Goal: Book appointment/travel/reservation

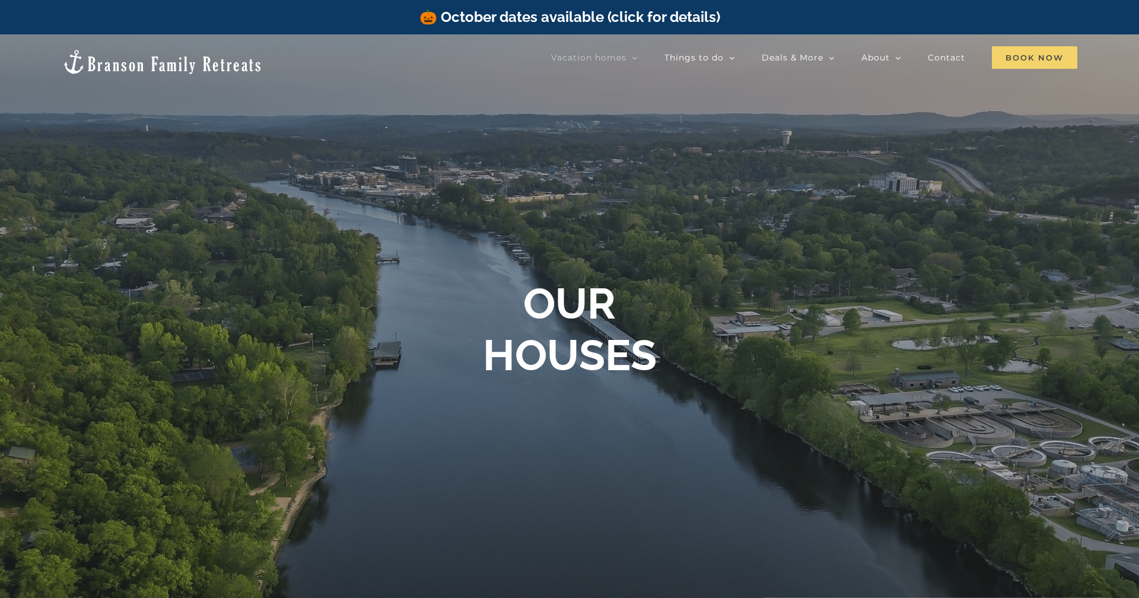
click at [1026, 62] on span "Book Now" at bounding box center [1034, 57] width 85 height 23
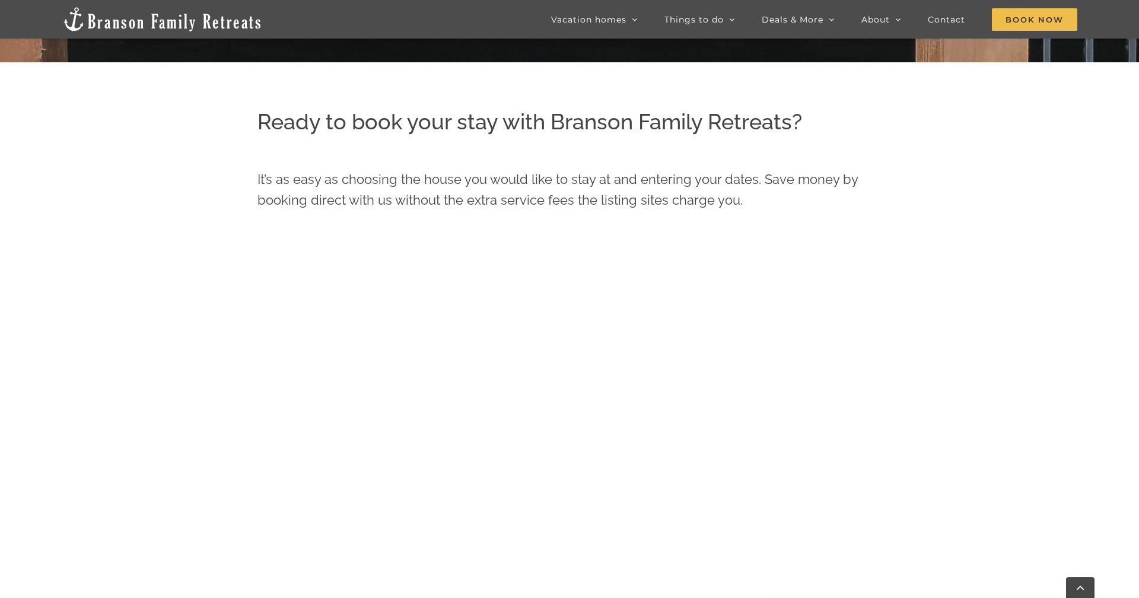
scroll to position [540, 0]
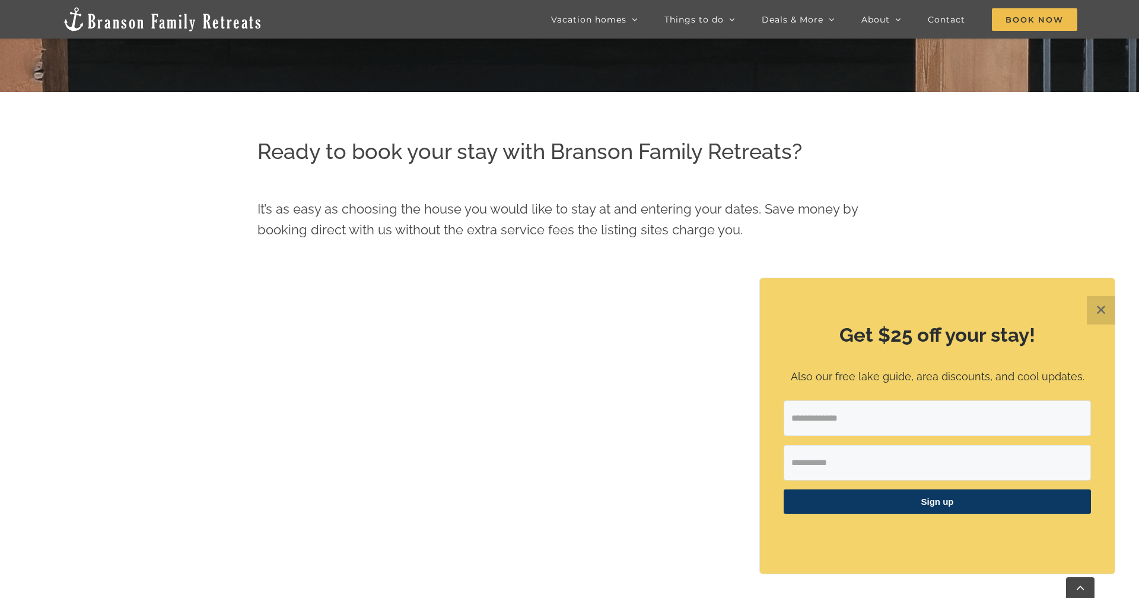
click at [1105, 310] on button "✕" at bounding box center [1100, 310] width 28 height 28
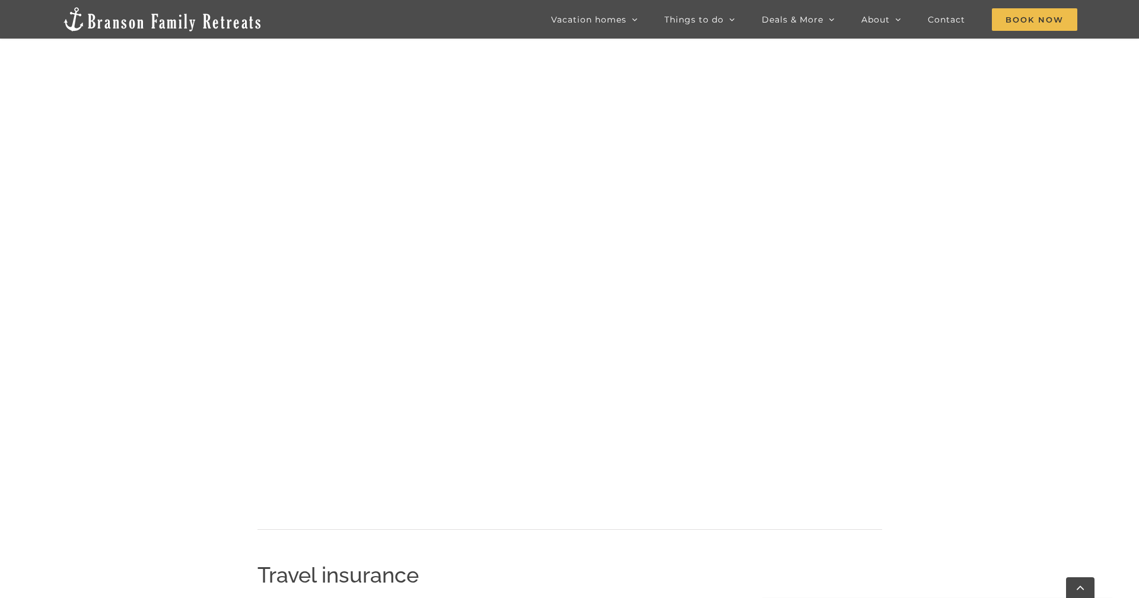
scroll to position [1290, 0]
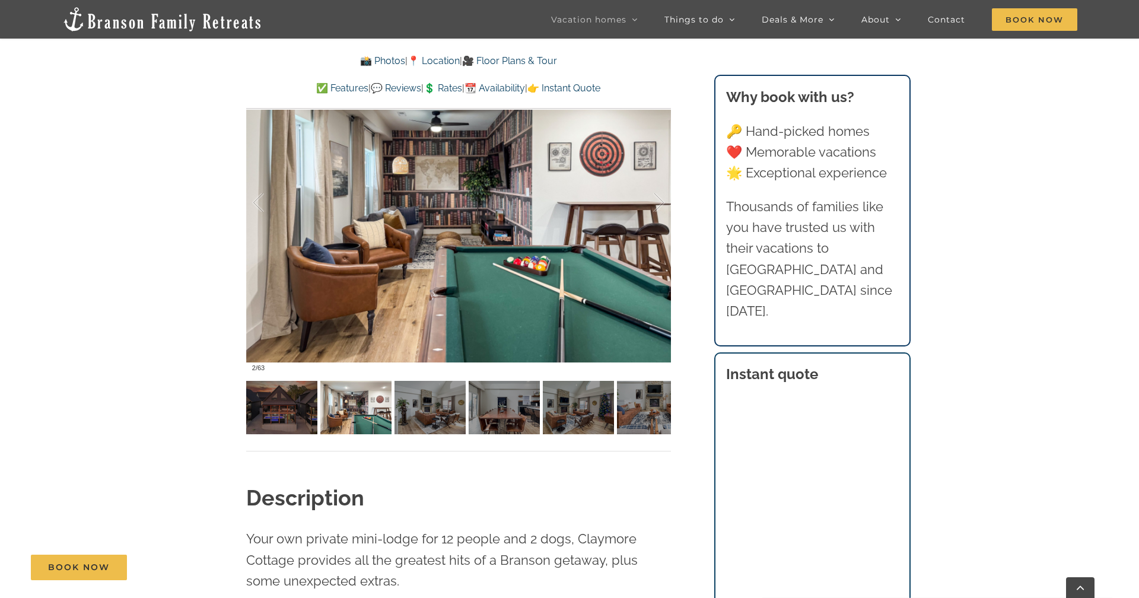
scroll to position [984, 0]
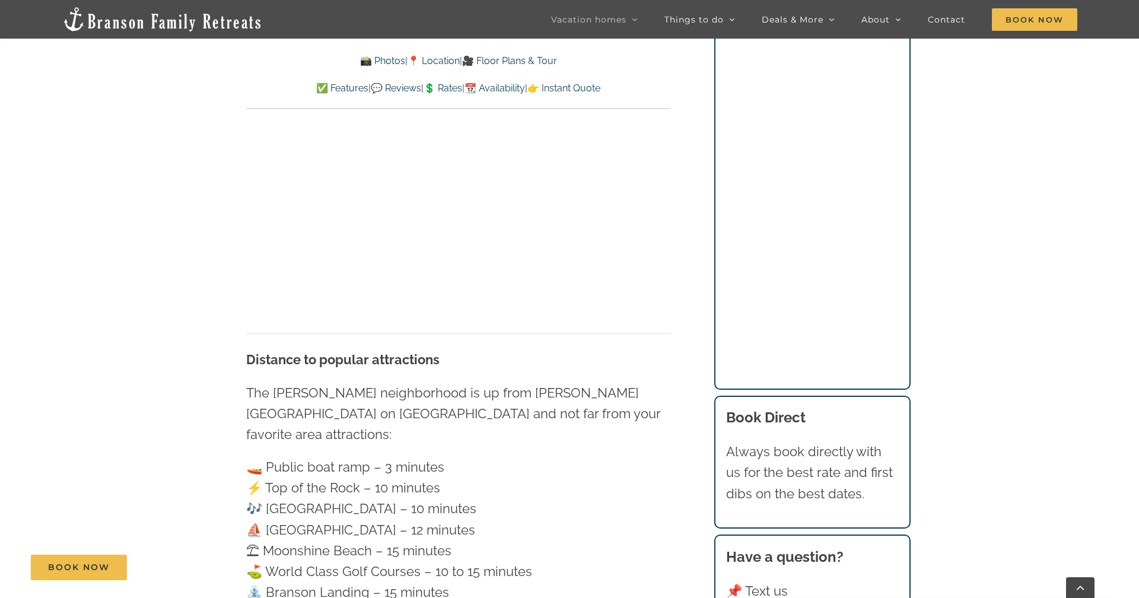
scroll to position [3256, 0]
